Goal: Communication & Community: Answer question/provide support

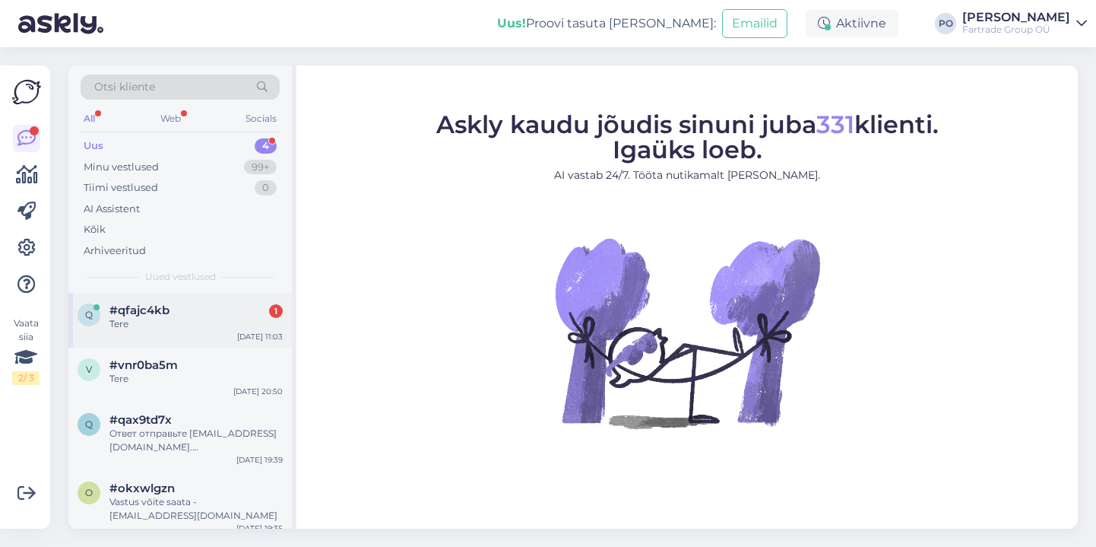
click at [187, 317] on div "Tere" at bounding box center [195, 324] width 173 height 14
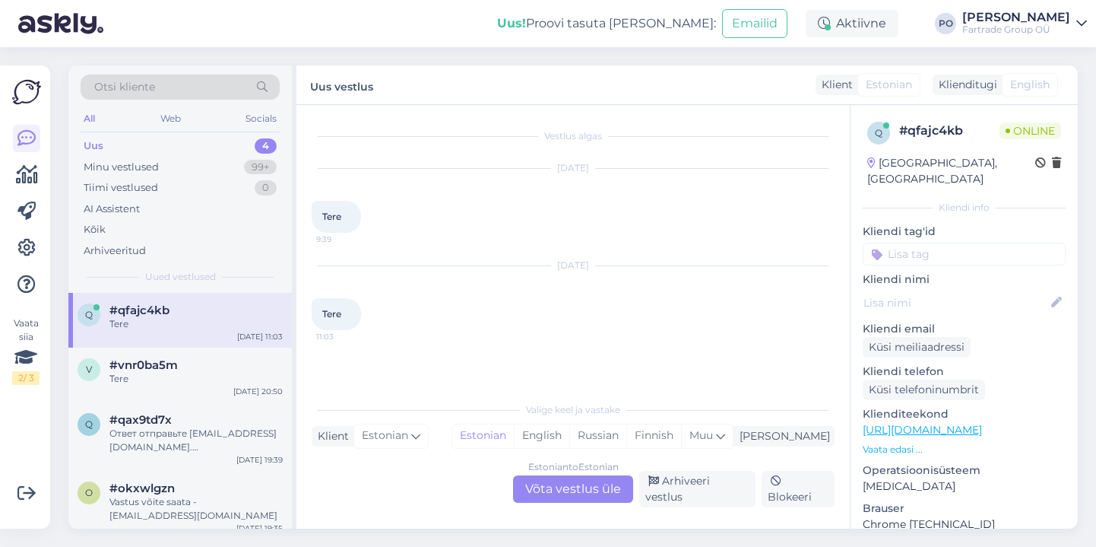
click at [560, 487] on div "Estonian to Estonian Võta vestlus üle" at bounding box center [573, 488] width 120 height 27
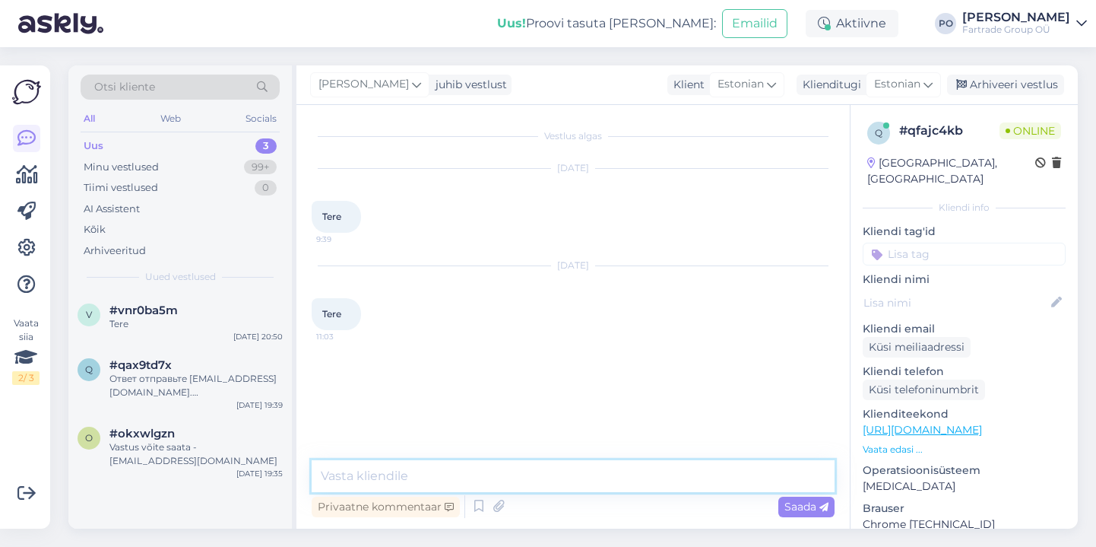
click at [495, 481] on textarea at bounding box center [573, 476] width 523 height 32
type textarea "tere"
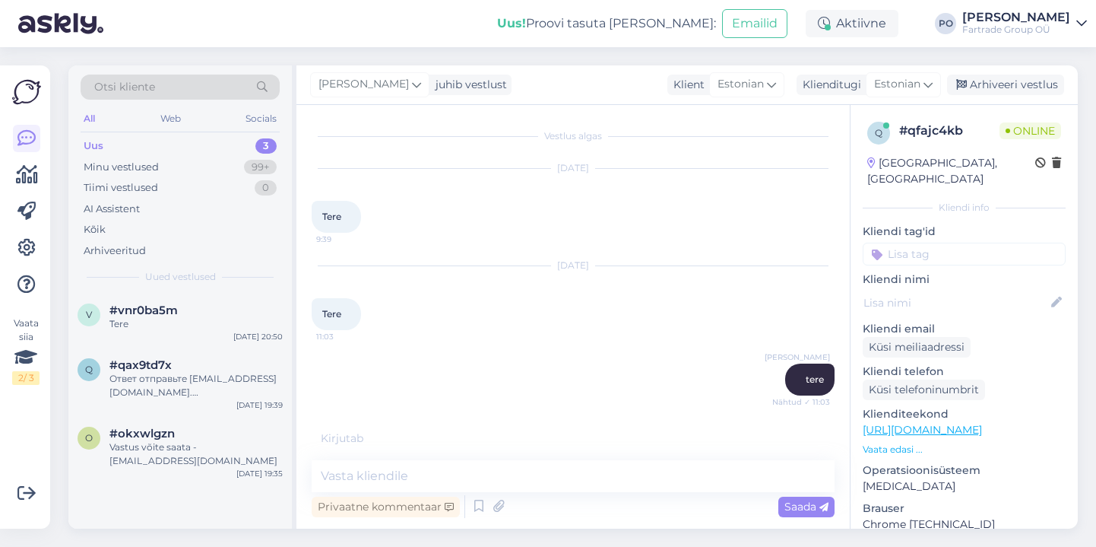
click at [913, 443] on p "Vaata edasi ..." at bounding box center [964, 450] width 203 height 14
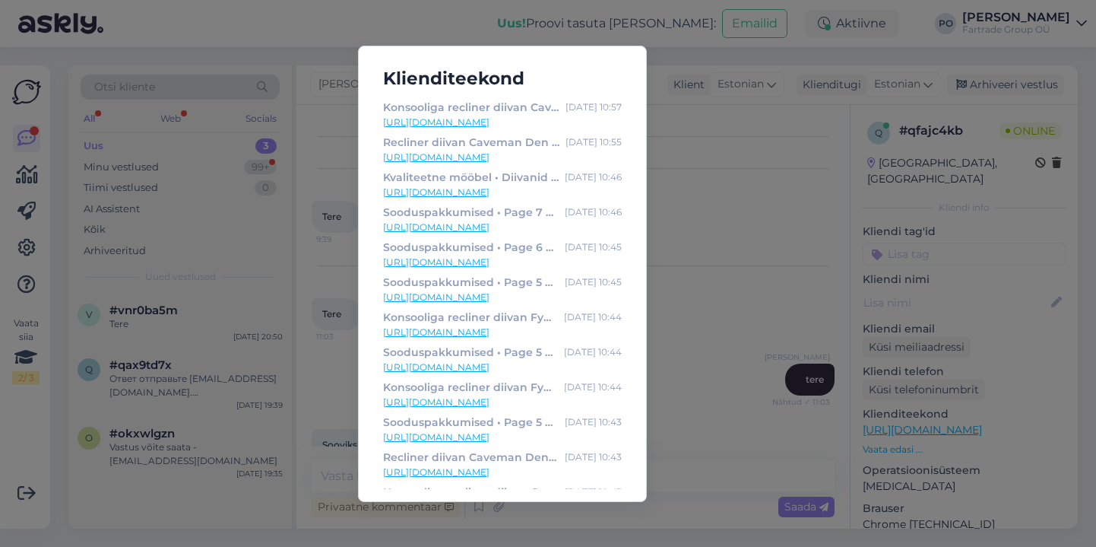
scroll to position [31, 0]
click at [773, 240] on div "Klienditeekond Konsooliga recliner diivan Caveman Den • Pehme mööbel [DATE] 10:…" at bounding box center [548, 273] width 1096 height 547
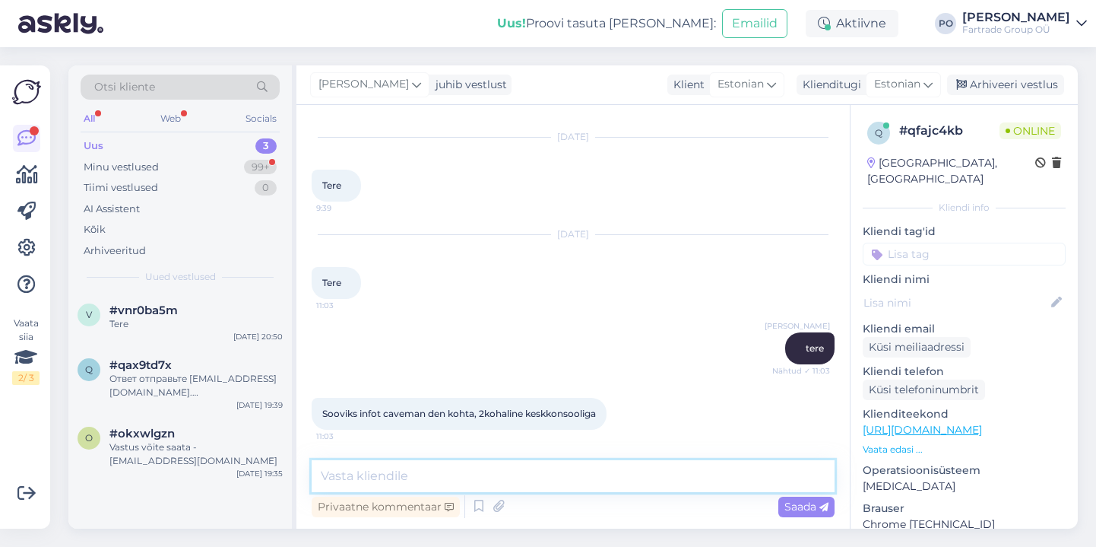
click at [421, 474] on textarea at bounding box center [573, 476] width 523 height 32
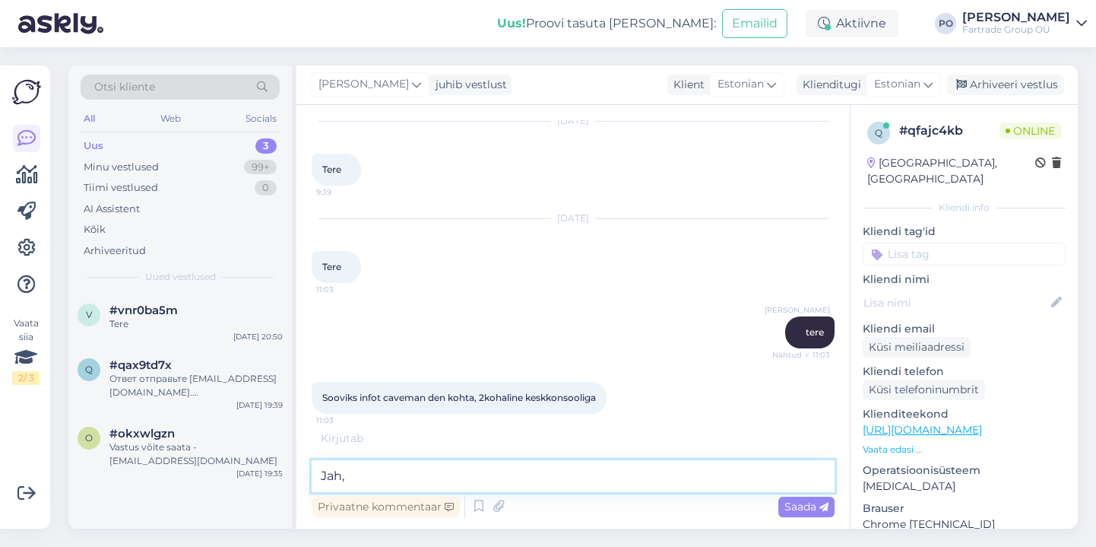
type textarea "Jah,"
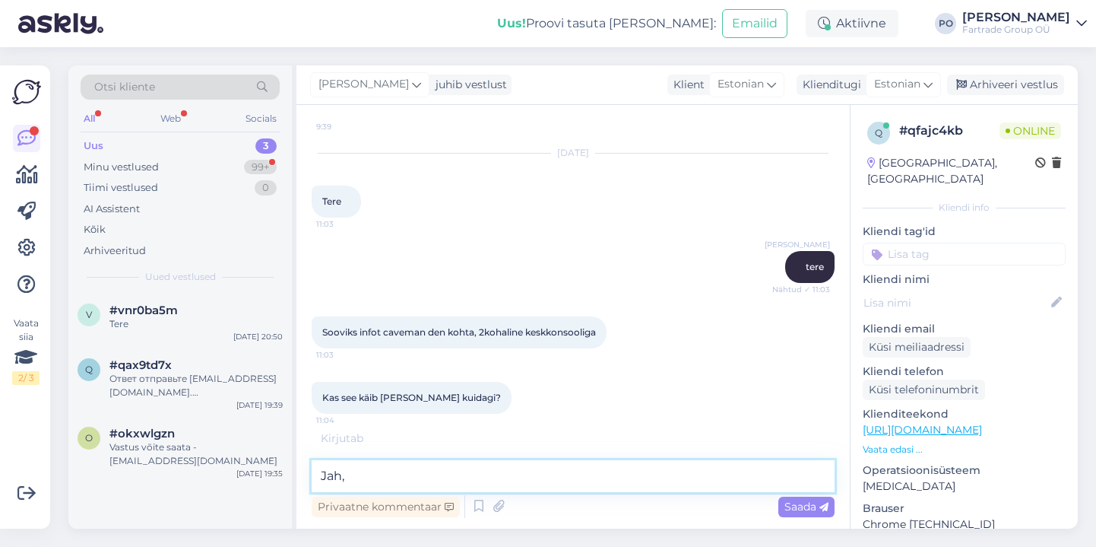
drag, startPoint x: 384, startPoint y: 481, endPoint x: 293, endPoint y: 471, distance: 91.8
click at [293, 471] on div "Otsi kliente All Web Socials Uus 3 Minu vestlused 99+ Tiimi vestlused 0 AI Assi…" at bounding box center [573, 296] width 1010 height 463
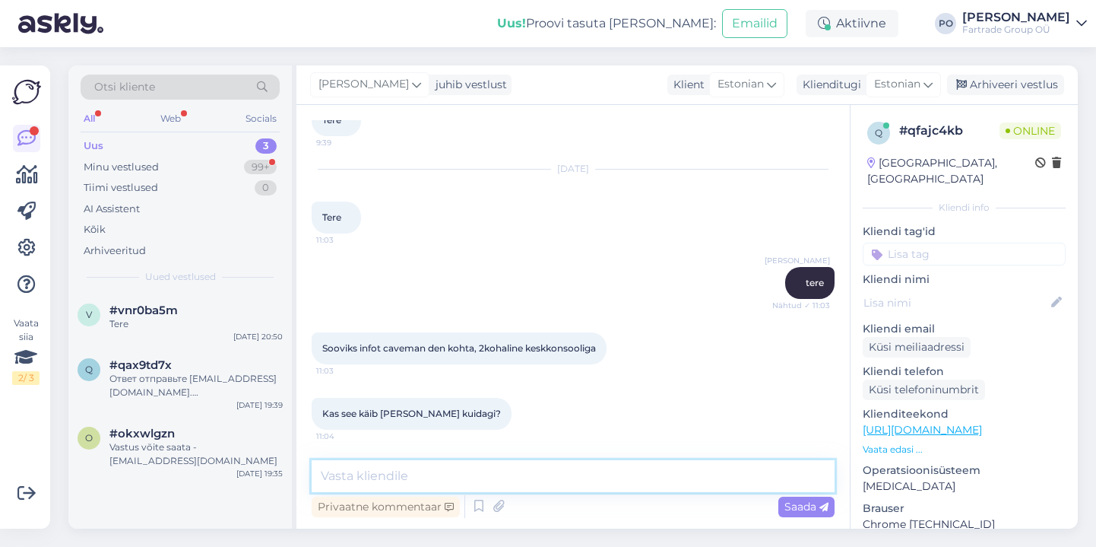
scroll to position [162, 0]
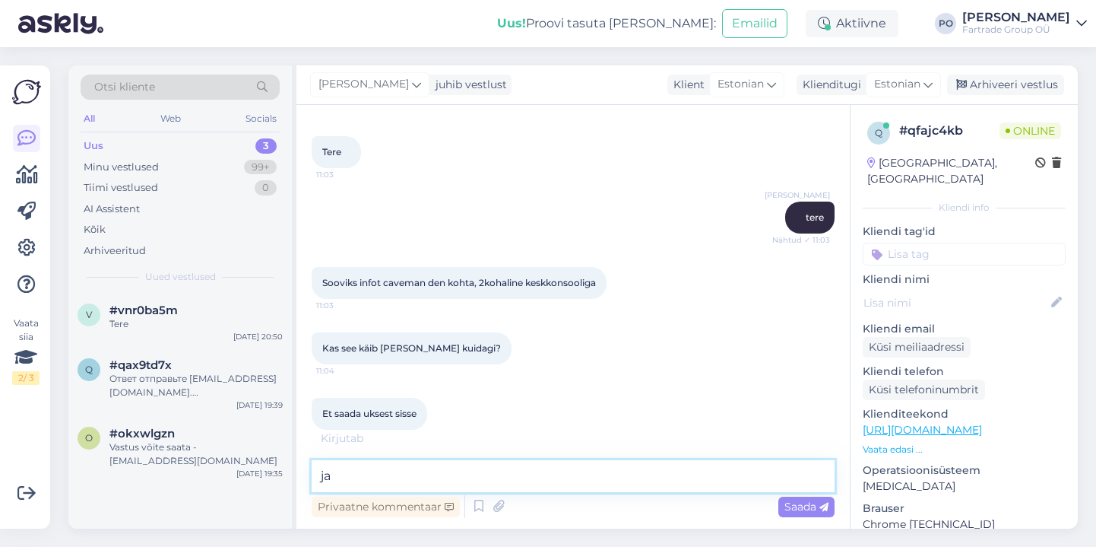
type textarea "j"
type textarea "Jah ikka, tal käivad seljatoed [PERSON_NAME]"
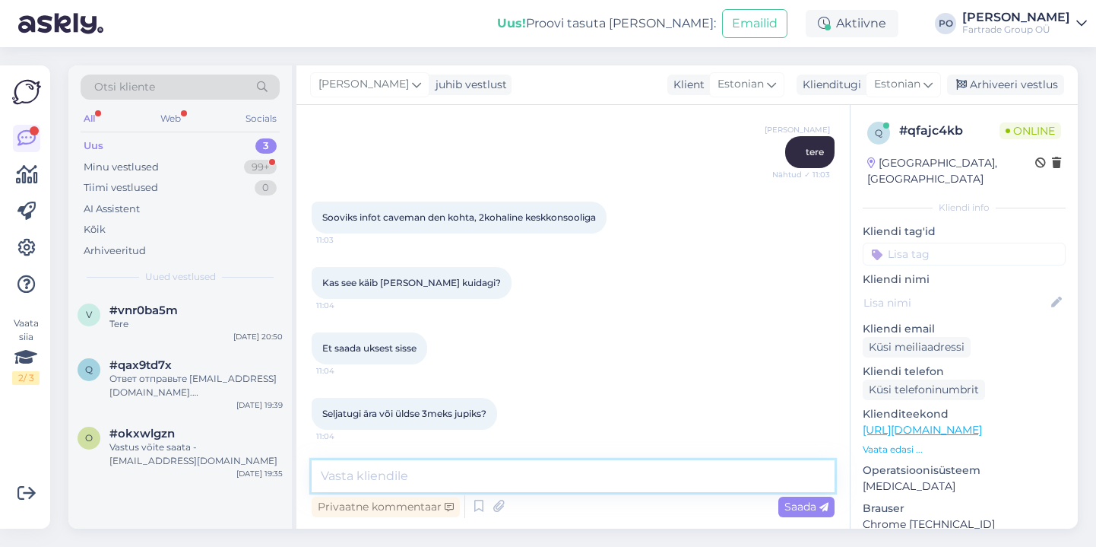
scroll to position [293, 0]
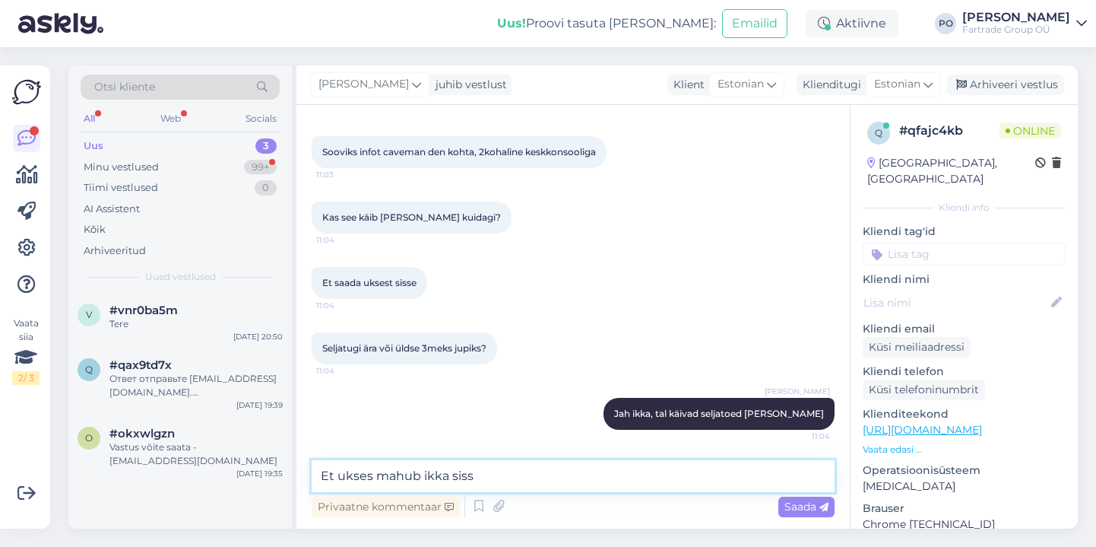
type textarea "Et ukses mahub ikka sisse"
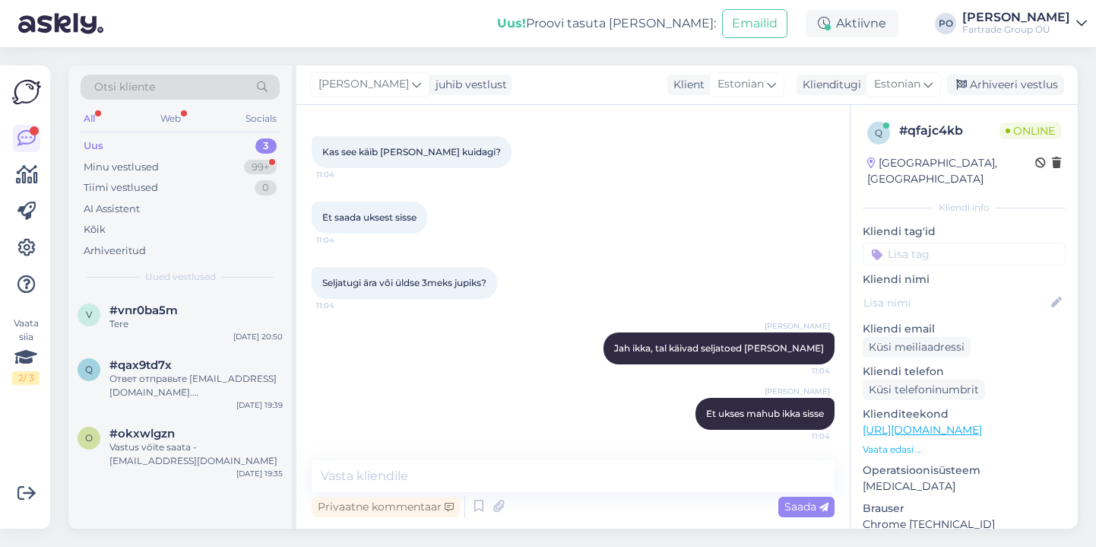
click at [906, 443] on p "Vaata edasi ..." at bounding box center [964, 450] width 203 height 14
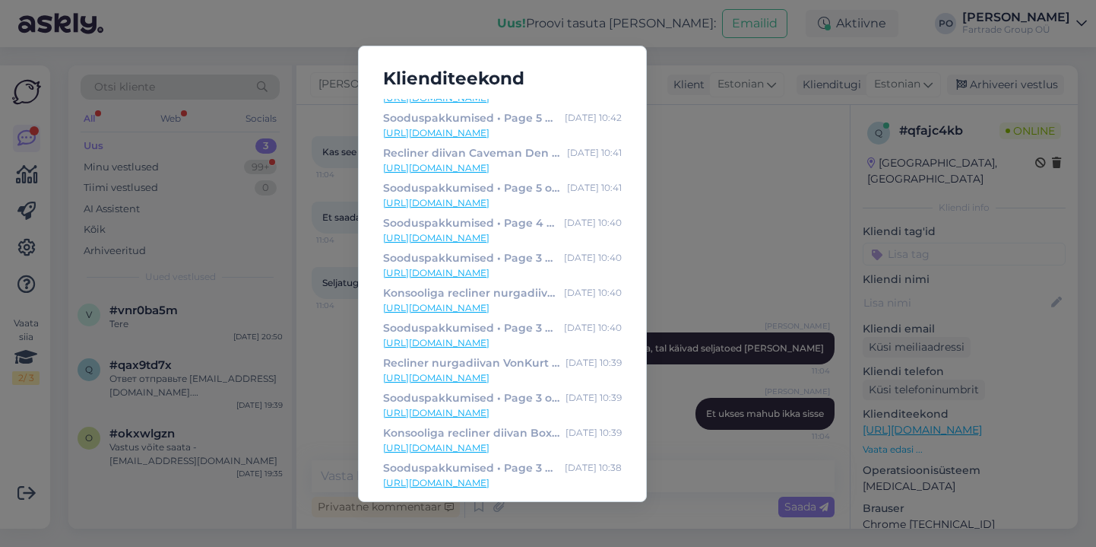
scroll to position [0, 0]
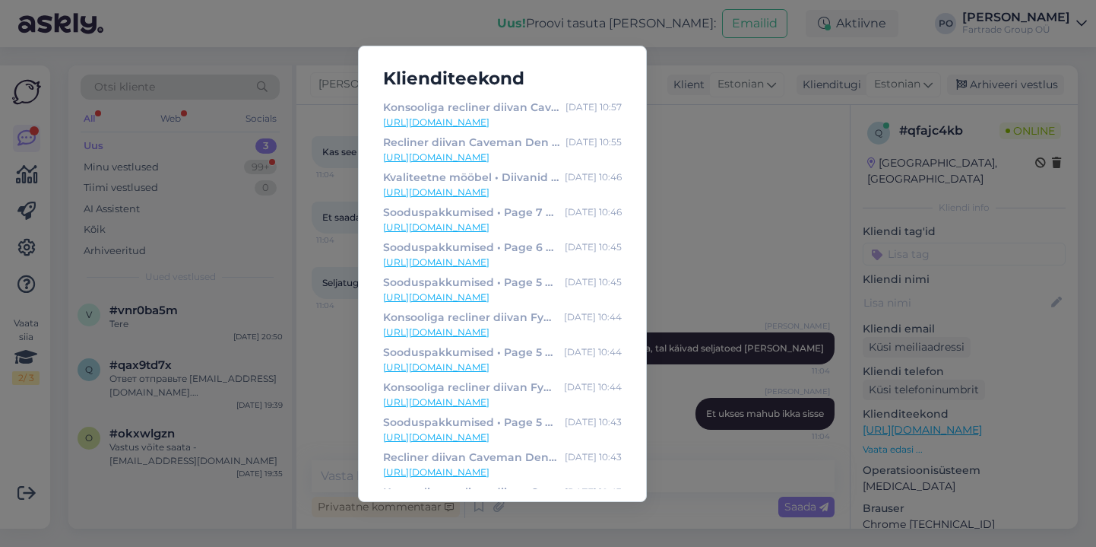
click at [712, 228] on div "Klienditeekond Konsooliga recliner diivan Caveman Den • Pehme mööbel [DATE] 10:…" at bounding box center [548, 273] width 1096 height 547
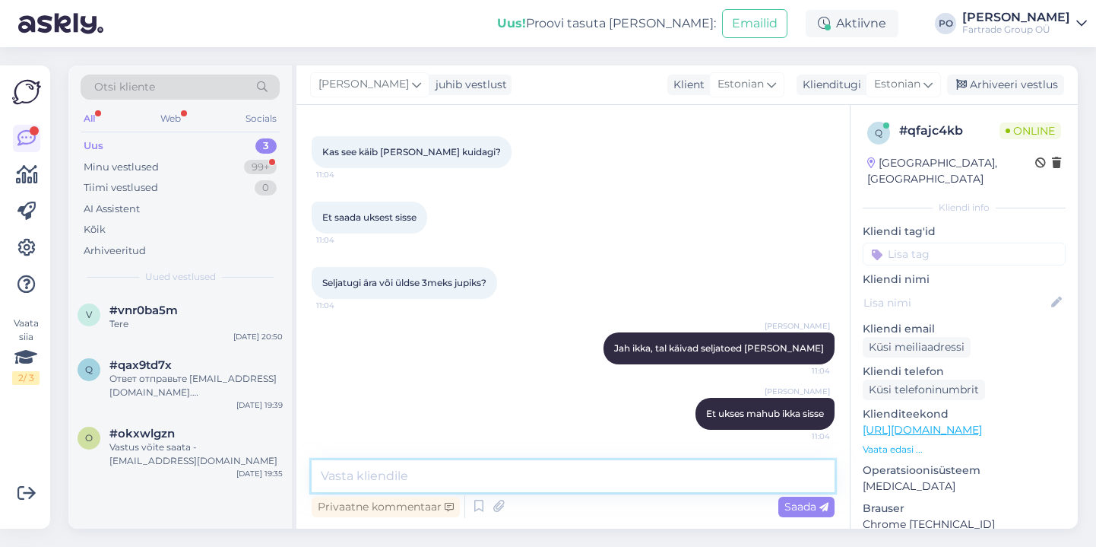
click at [433, 468] on textarea at bounding box center [573, 476] width 523 height 32
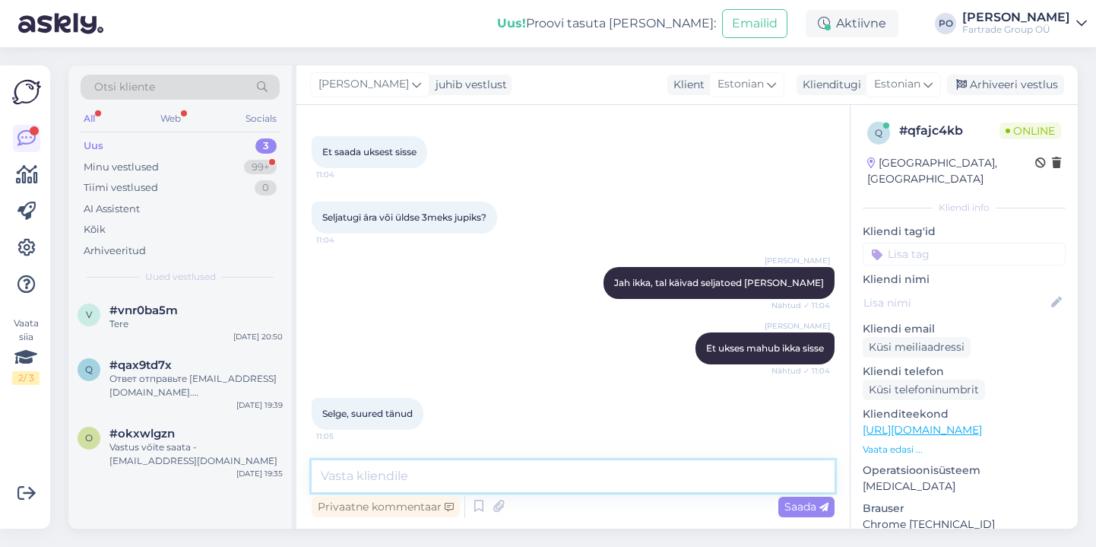
click at [407, 468] on textarea at bounding box center [573, 476] width 523 height 32
type textarea "p"
type textarea "Pole tänu väärt ja ilusat päeva jätku Teile!"
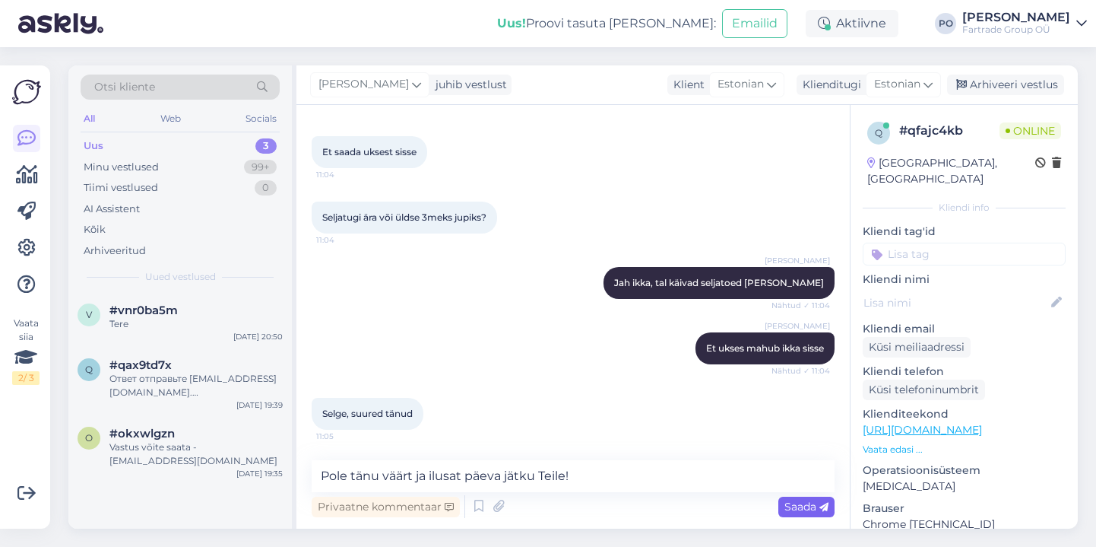
click at [786, 503] on span "Saada" at bounding box center [807, 507] width 44 height 14
